Goal: Task Accomplishment & Management: Manage account settings

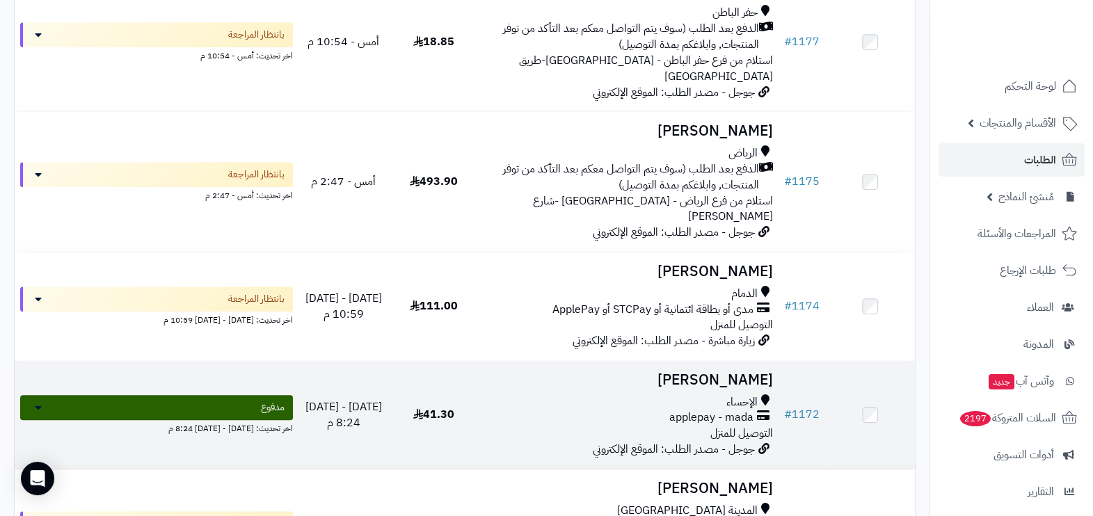
scroll to position [1217, 0]
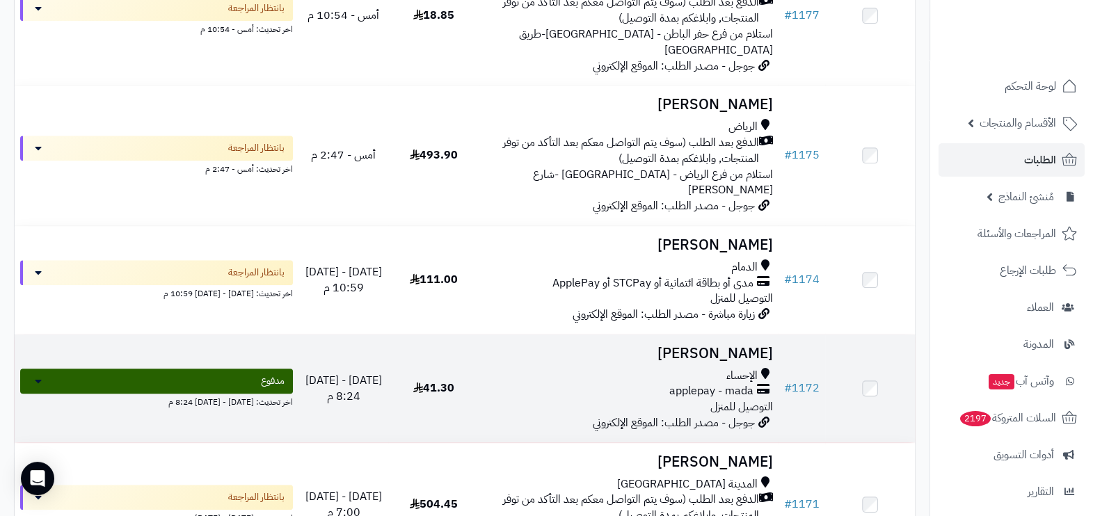
click at [645, 368] on div "الإحساء" at bounding box center [628, 376] width 289 height 16
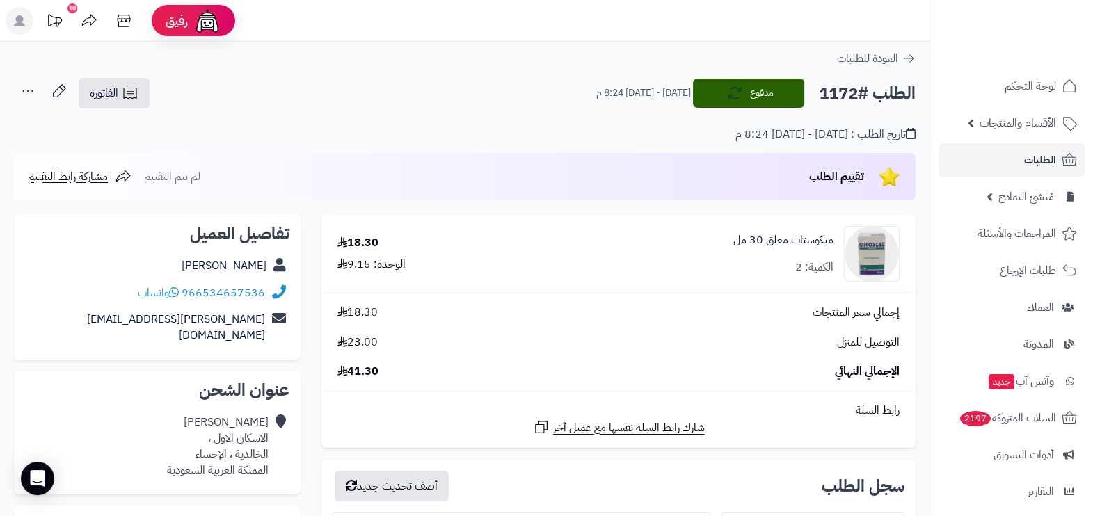
click at [1035, 177] on ul "لوحة التحكم الأقسام والمنتجات المنتجات الأقسام الماركات مواصفات المنتجات مواصفا…" at bounding box center [1011, 363] width 163 height 587
click at [1033, 159] on span "الطلبات" at bounding box center [1040, 159] width 32 height 19
